Goal: Information Seeking & Learning: Learn about a topic

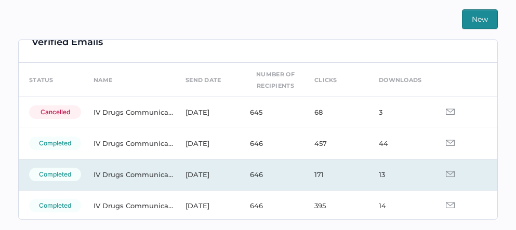
scroll to position [8, 0]
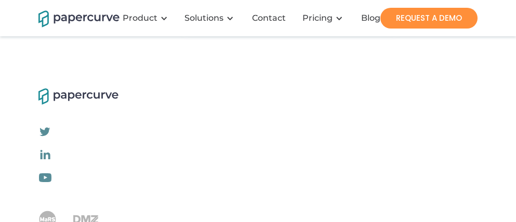
scroll to position [3418, 0]
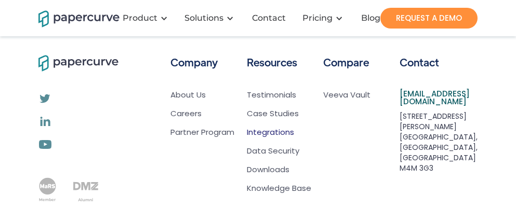
click at [267, 127] on link "Integrations" at bounding box center [270, 132] width 47 height 10
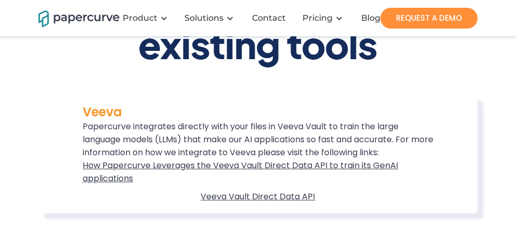
scroll to position [180, 0]
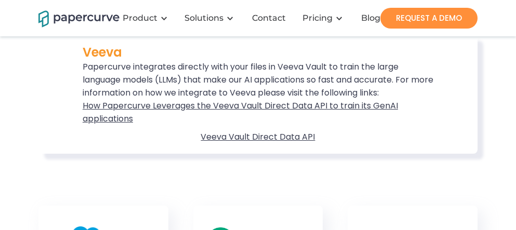
click at [262, 136] on span "Veeva Vault Direct Data API" at bounding box center [258, 139] width 114 height 29
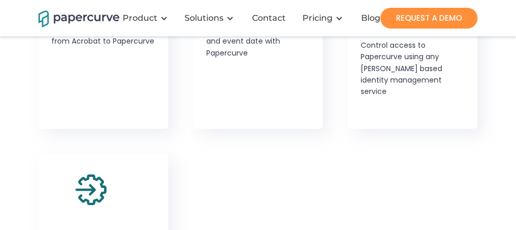
scroll to position [2393, 0]
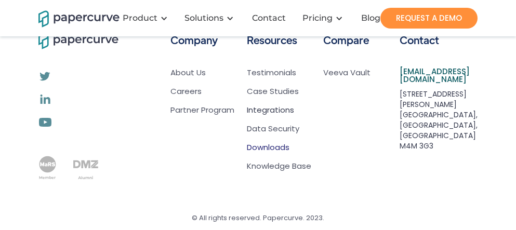
click at [259, 142] on link "Downloads" at bounding box center [268, 147] width 43 height 10
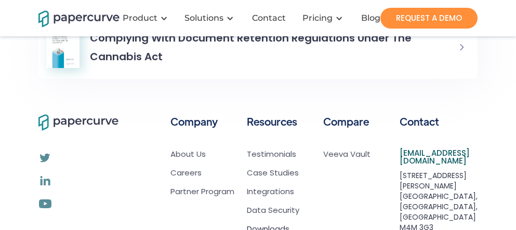
scroll to position [689, 0]
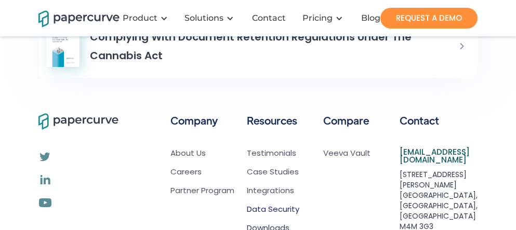
click at [271, 209] on link "Data Security" at bounding box center [273, 209] width 52 height 10
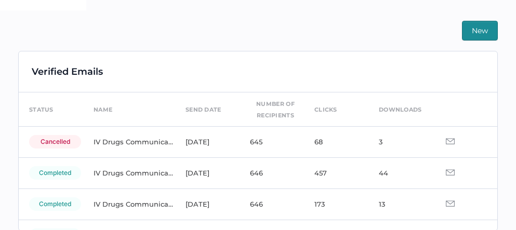
scroll to position [249, 0]
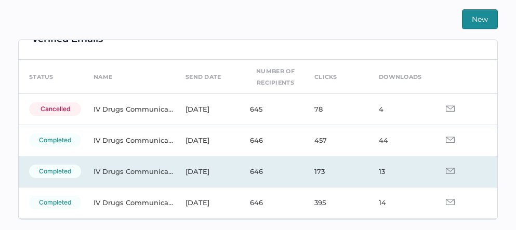
scroll to position [21, 0]
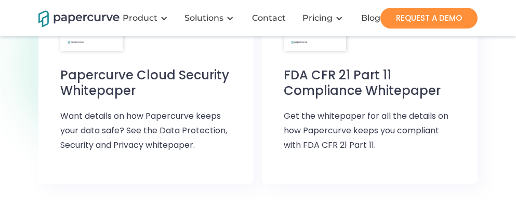
scroll to position [1028, 0]
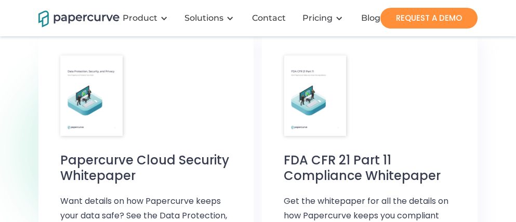
click at [115, 153] on h6 "Papercurve Cloud Security Whitepaper" at bounding box center [146, 168] width 172 height 31
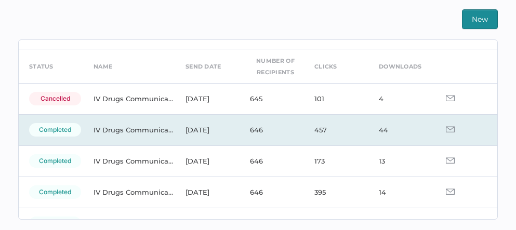
scroll to position [25, 0]
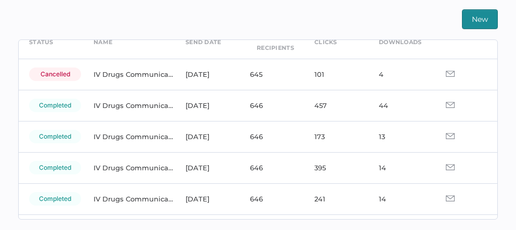
scroll to position [57, 0]
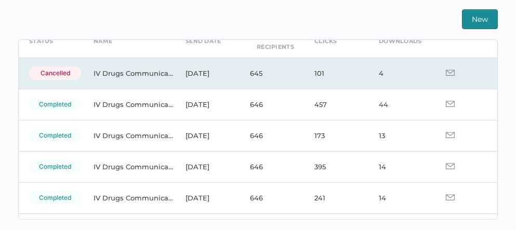
click at [57, 71] on div "cancelled" at bounding box center [55, 74] width 52 height 14
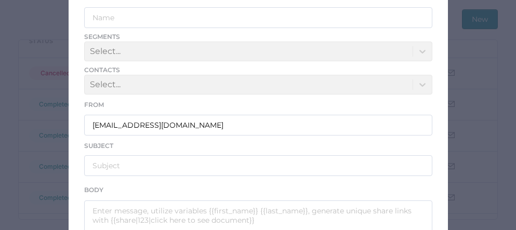
scroll to position [172, 0]
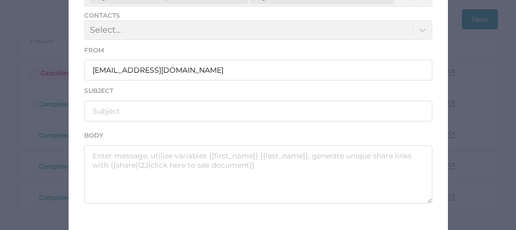
type input "IV Drugs Communications"
type input "Fresenius Kabi Product Notifications - 09.25.2025"
type textarea "Good afternoon, Please see the links below for the most recent announcements fr…"
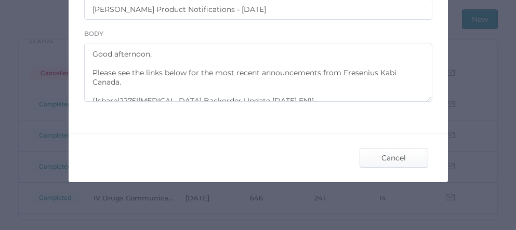
scroll to position [18, 0]
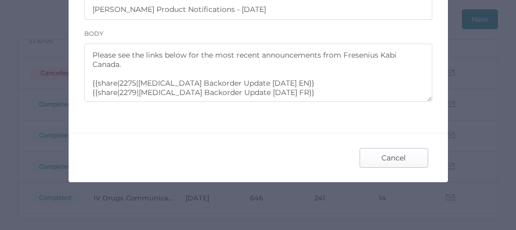
click at [392, 157] on span "Cancel" at bounding box center [393, 158] width 49 height 19
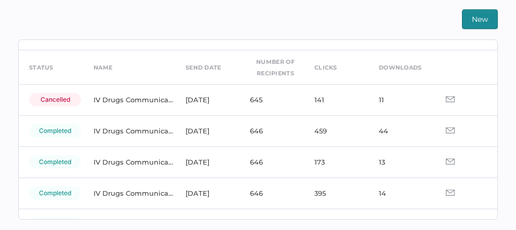
scroll to position [11, 0]
